Goal: Task Accomplishment & Management: Complete application form

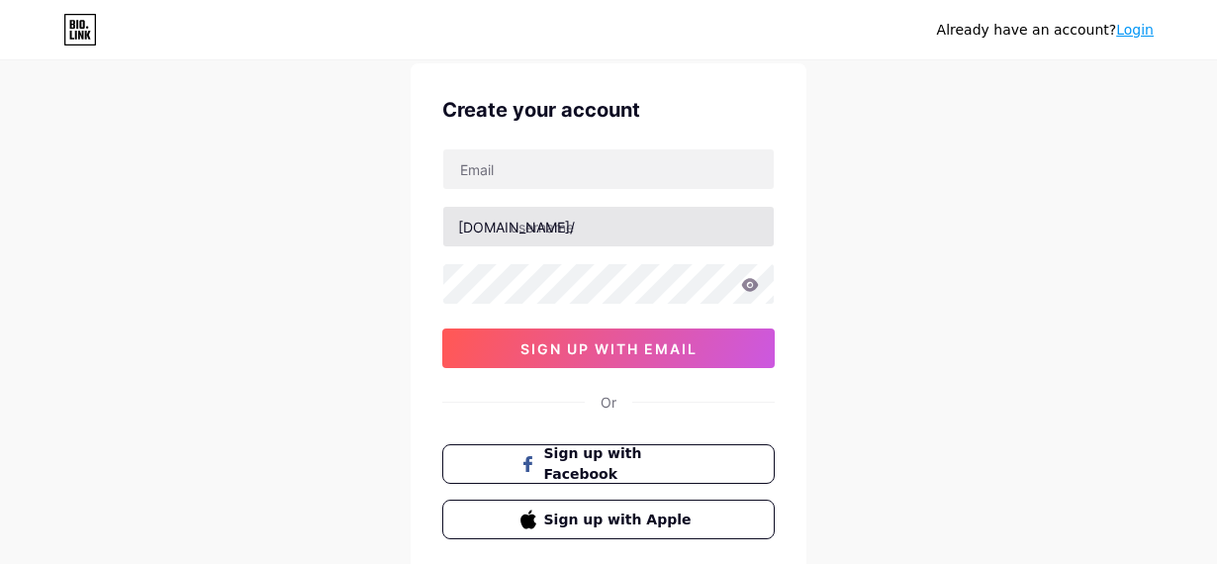
scroll to position [61, 0]
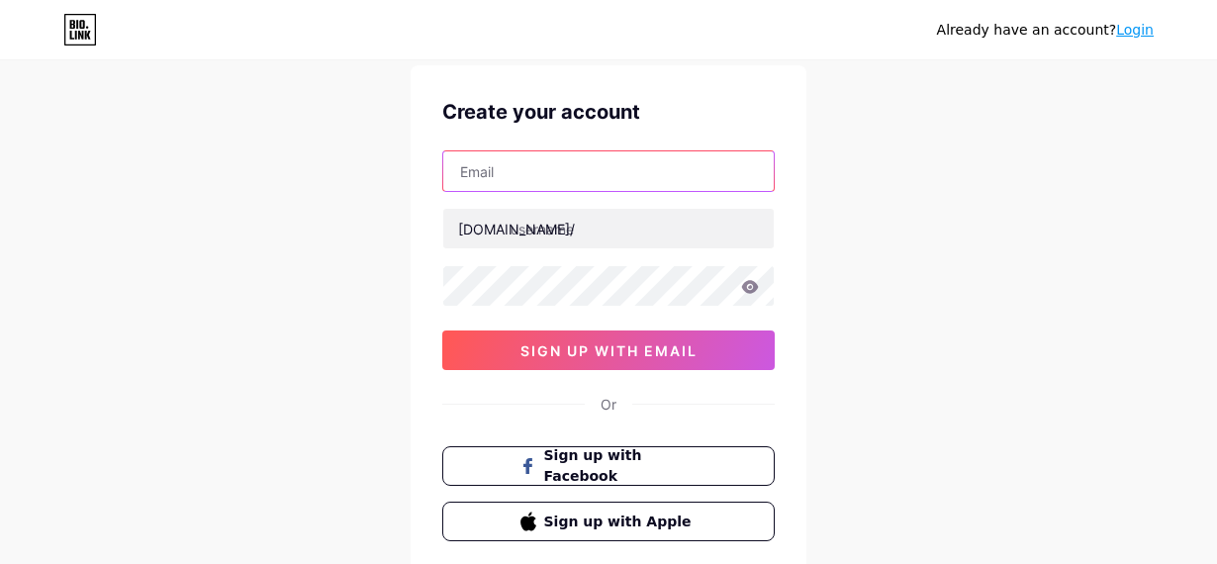
click at [551, 184] on input "text" at bounding box center [608, 171] width 330 height 40
type input "[EMAIL_ADDRESS][DOMAIN_NAME]"
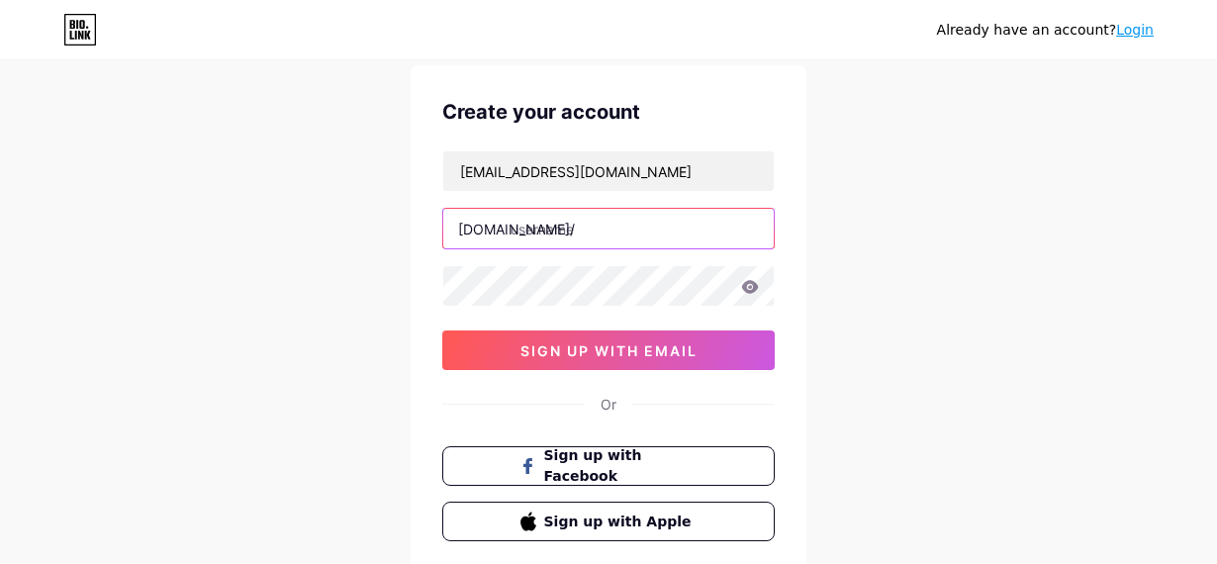
click at [551, 230] on input "text" at bounding box center [608, 229] width 330 height 40
type input "atlas123"
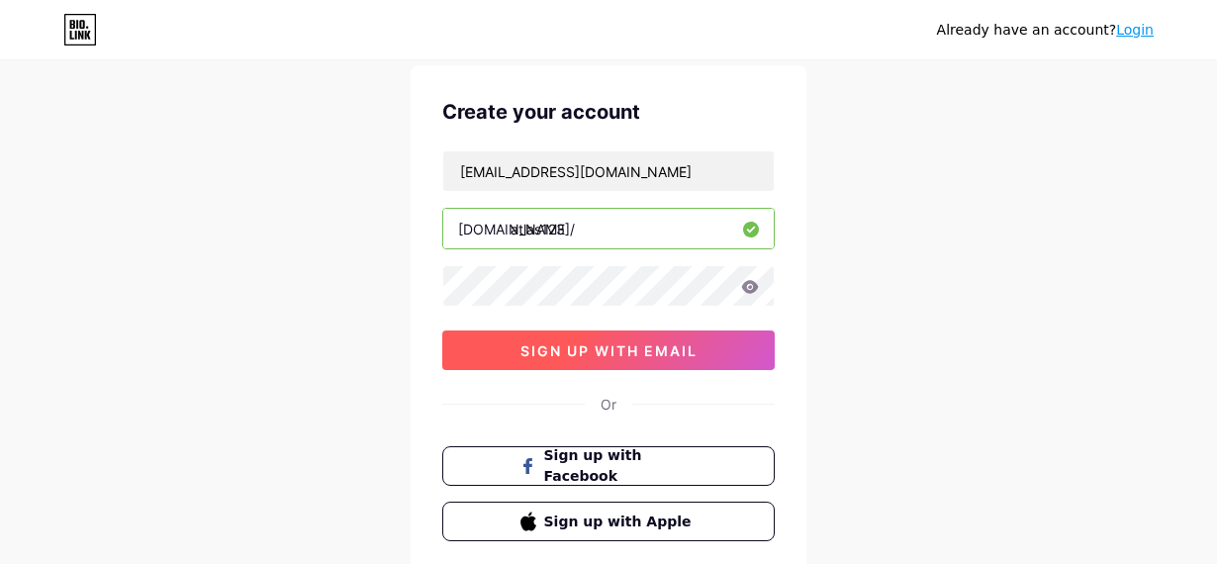
click at [682, 344] on span "sign up with email" at bounding box center [608, 350] width 177 height 17
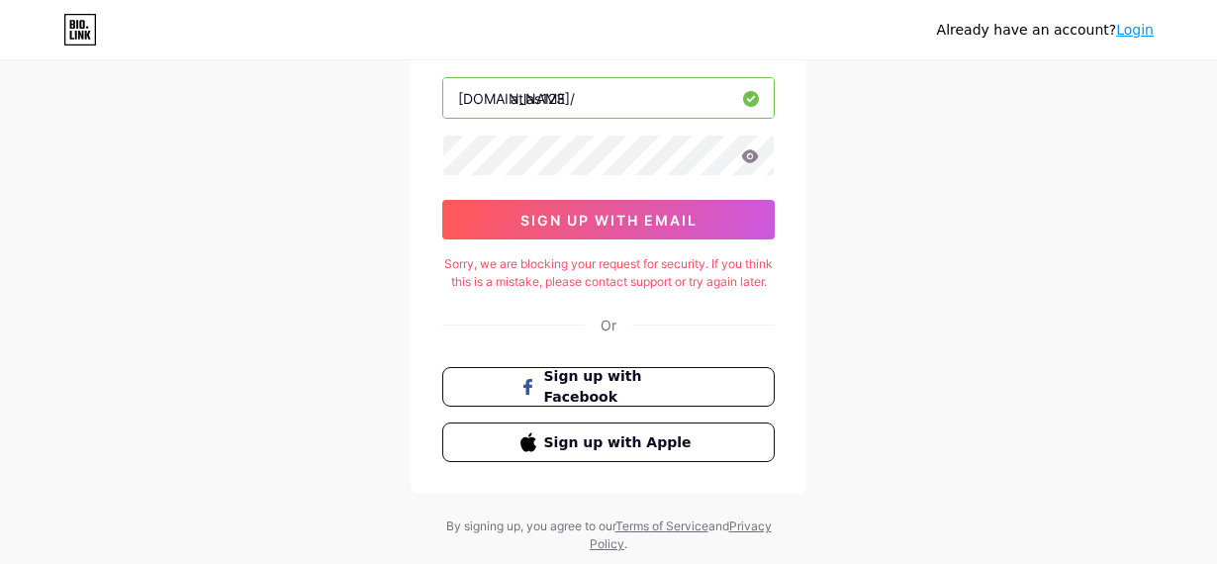
scroll to position [0, 0]
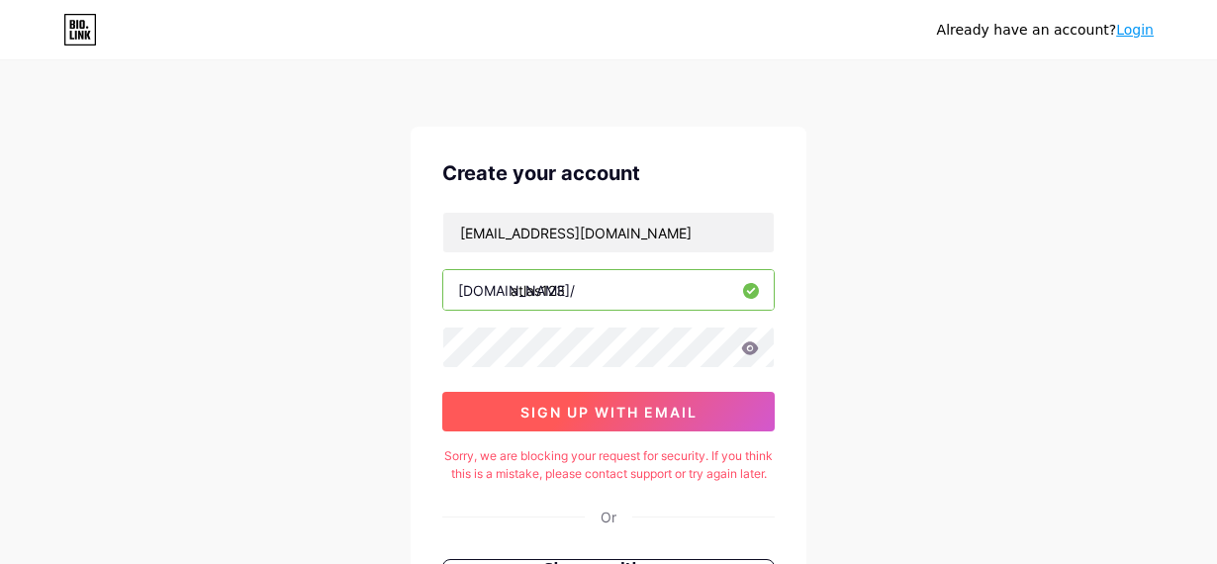
click at [638, 414] on span "sign up with email" at bounding box center [608, 412] width 177 height 17
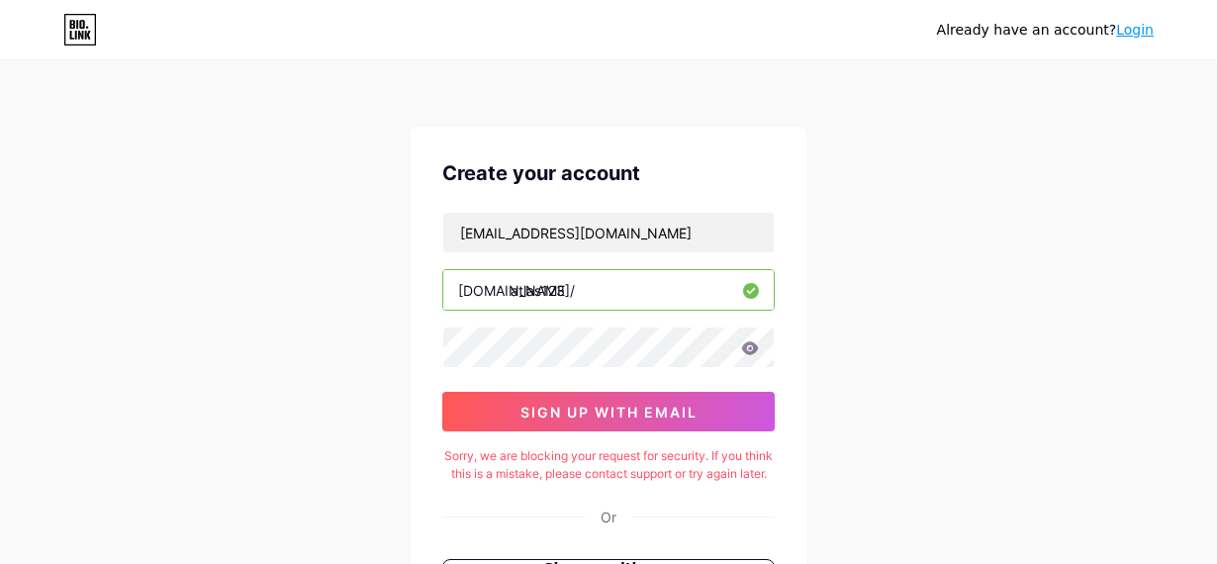
click at [600, 299] on input "atlas123" at bounding box center [608, 290] width 330 height 40
